Goal: Information Seeking & Learning: Learn about a topic

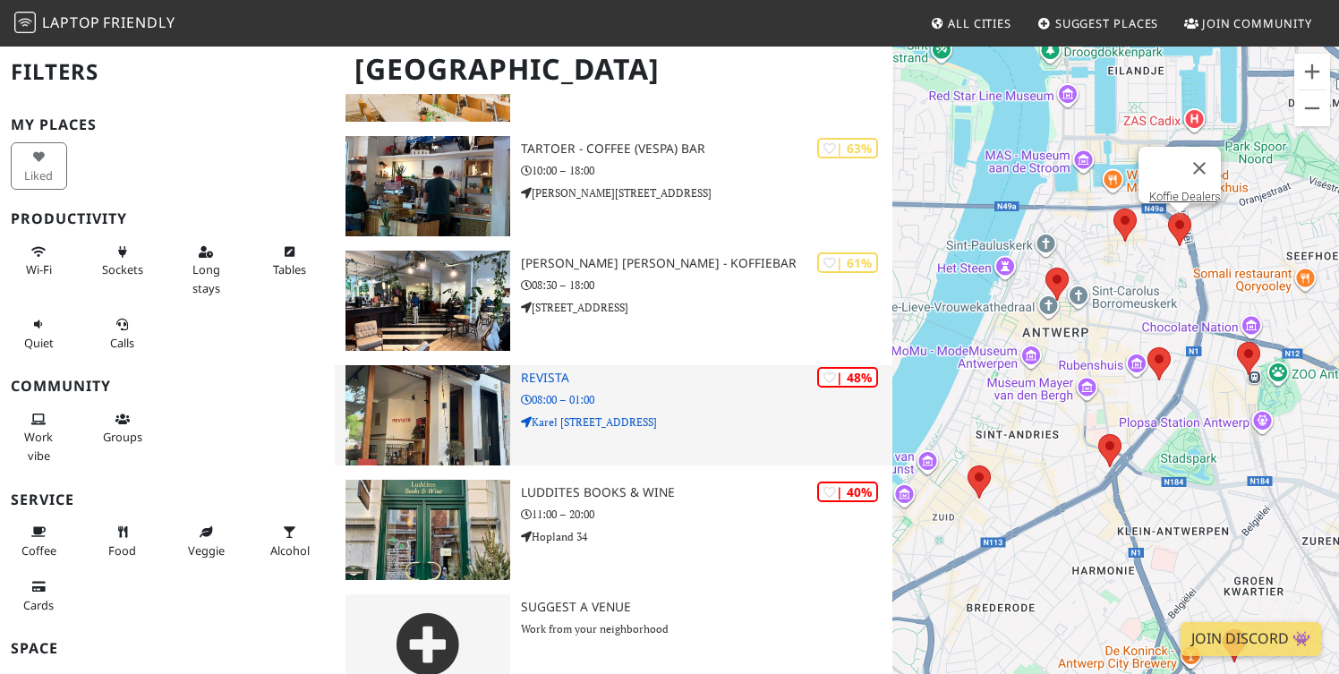
scroll to position [591, 0]
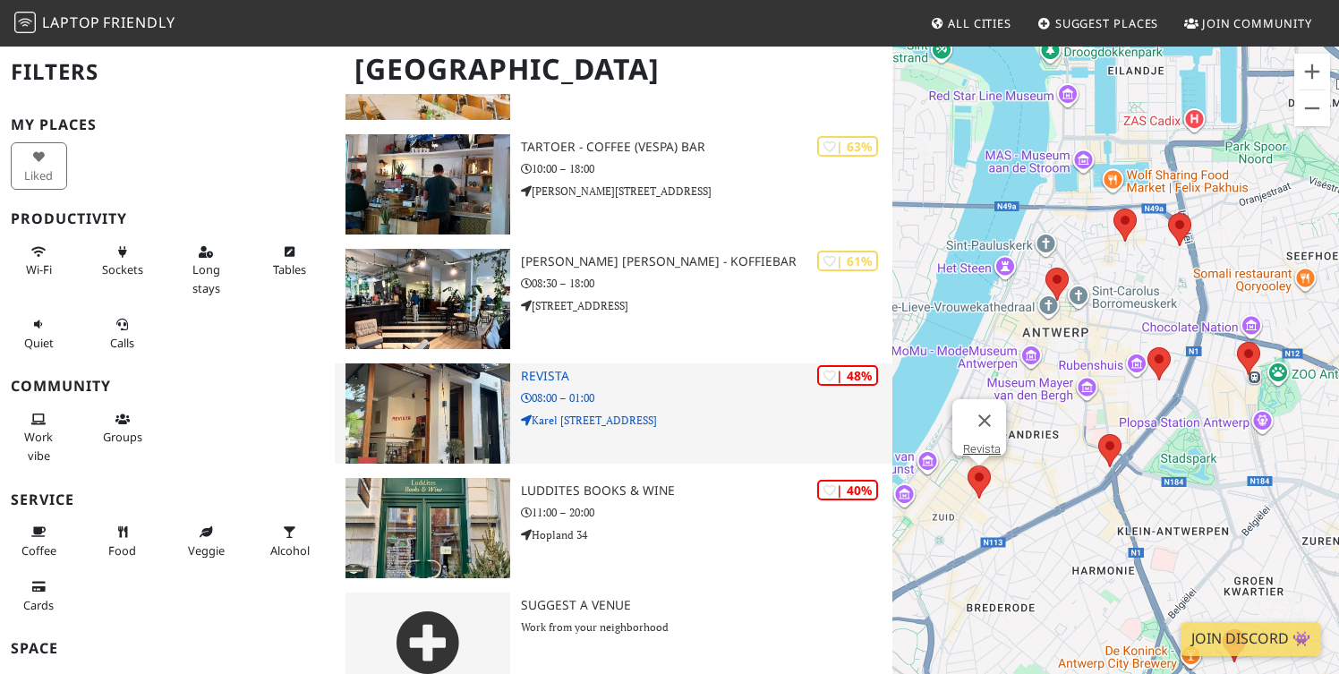
click at [658, 378] on h3 "Revista" at bounding box center [707, 376] width 372 height 15
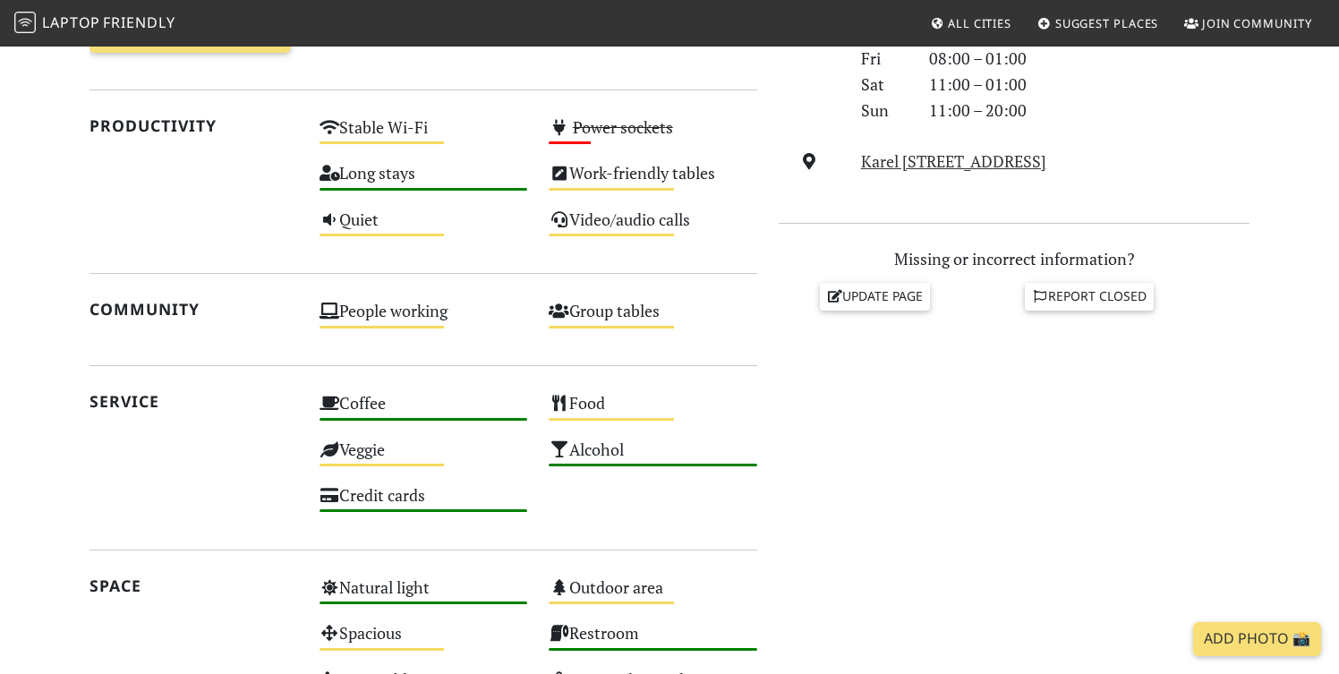
scroll to position [640, 0]
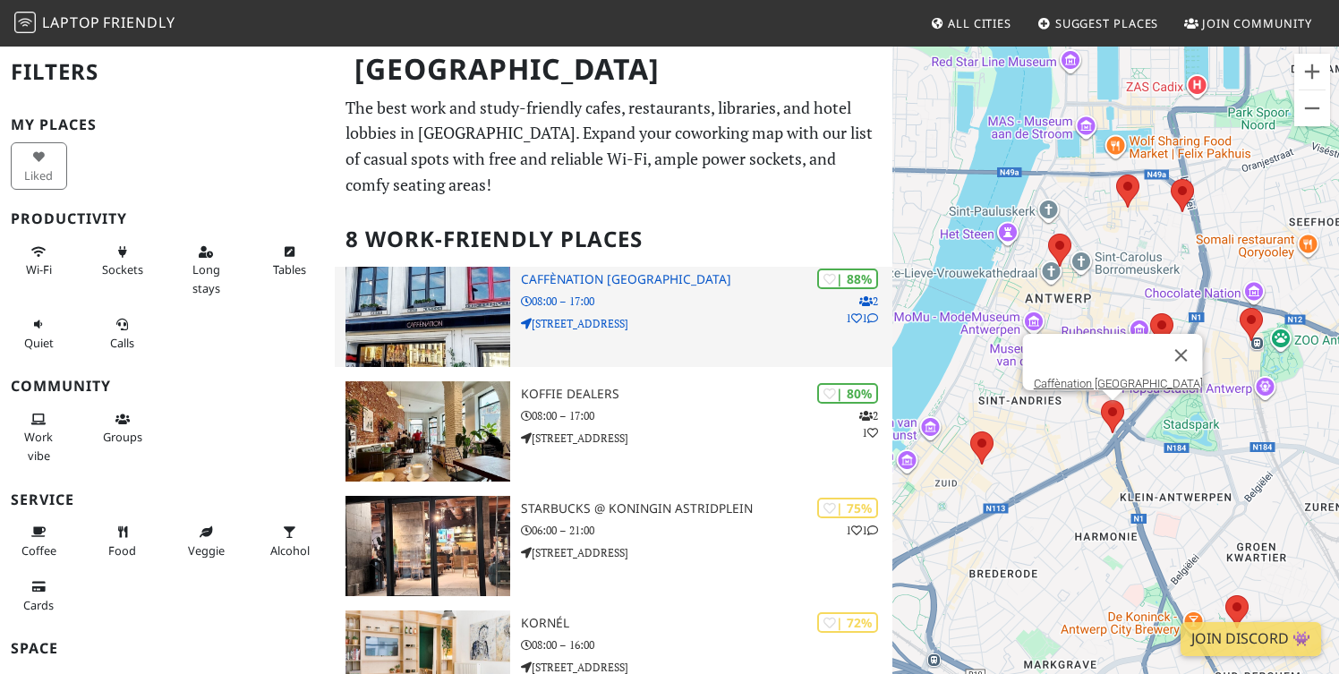
click at [636, 280] on h3 "Caffènation [GEOGRAPHIC_DATA]" at bounding box center [707, 279] width 372 height 15
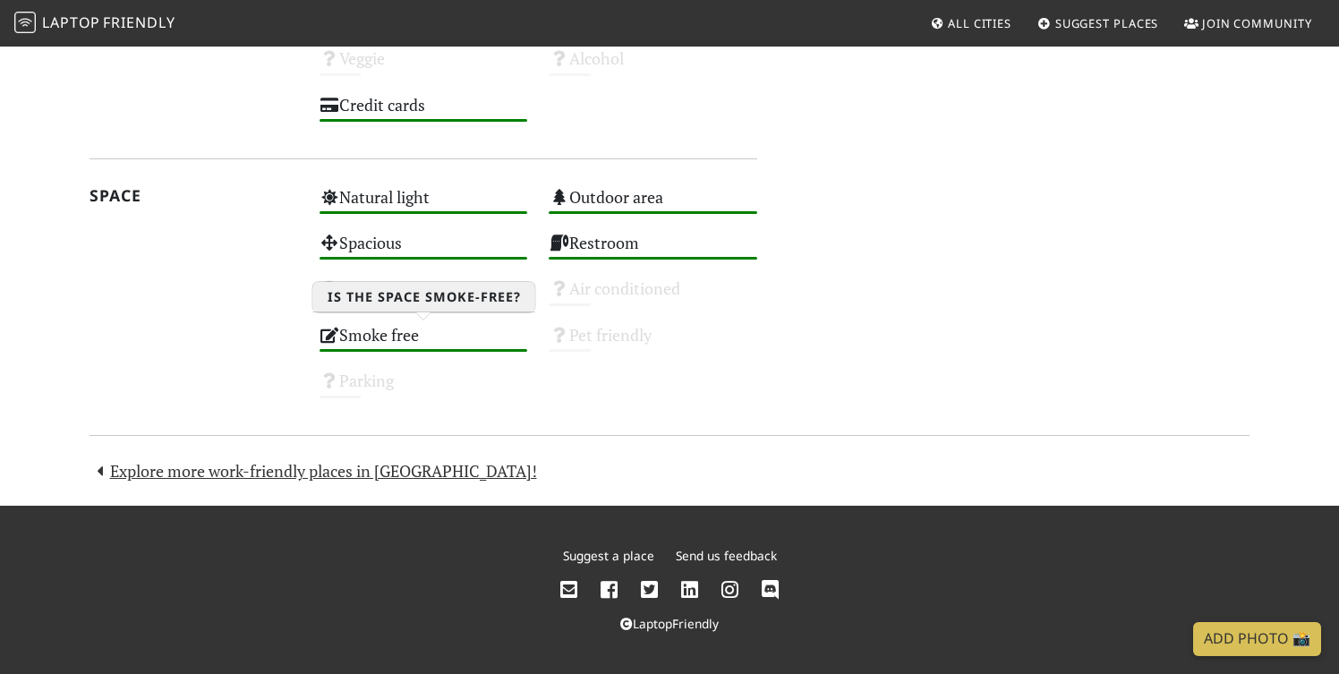
scroll to position [1166, 0]
